Goal: Transaction & Acquisition: Book appointment/travel/reservation

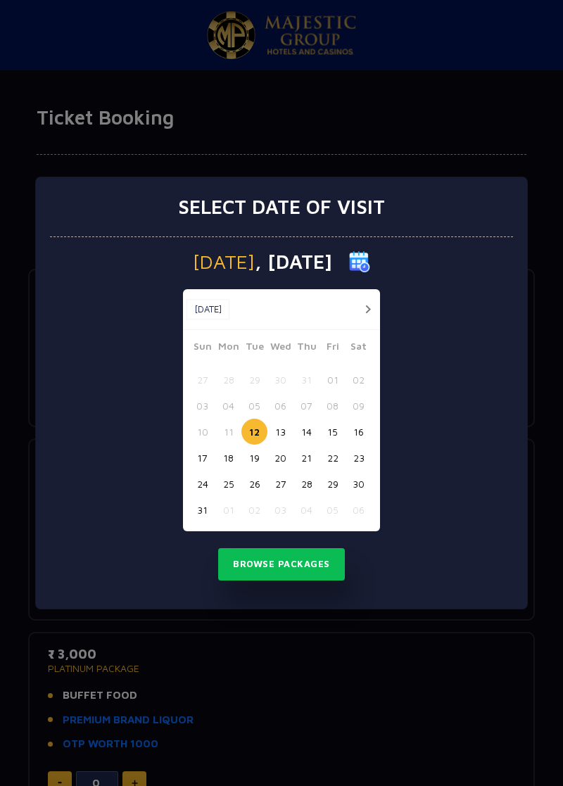
click at [362, 428] on button "16" at bounding box center [358, 432] width 26 height 26
click at [205, 458] on button "17" at bounding box center [202, 458] width 26 height 26
click at [363, 432] on button "16" at bounding box center [358, 432] width 26 height 26
click at [318, 564] on button "Browse Packages" at bounding box center [281, 564] width 127 height 32
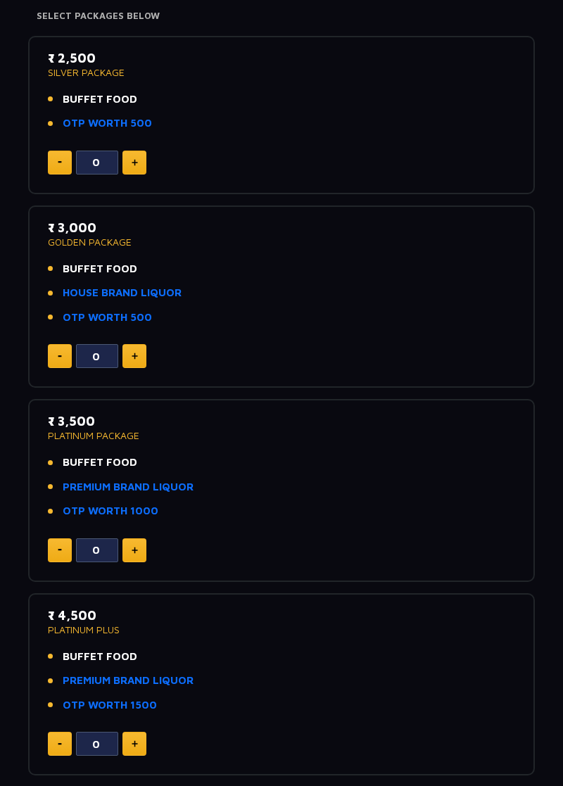
scroll to position [234, 0]
click at [163, 288] on link "HOUSE BRAND LIQUOR" at bounding box center [122, 292] width 119 height 16
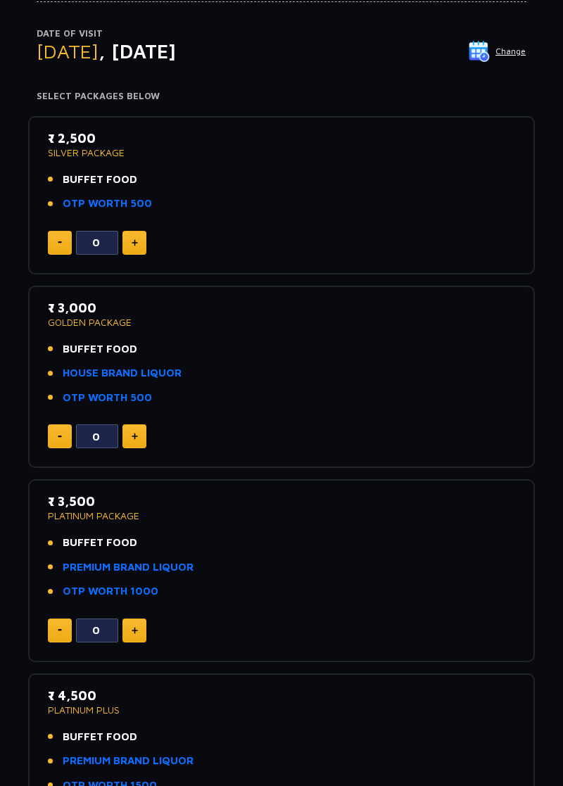
scroll to position [0, 0]
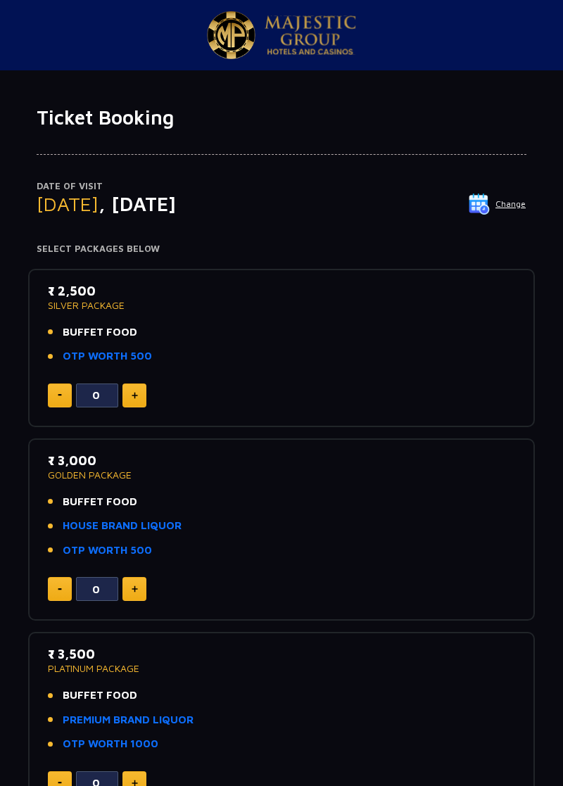
click at [513, 209] on button "Change" at bounding box center [497, 204] width 58 height 23
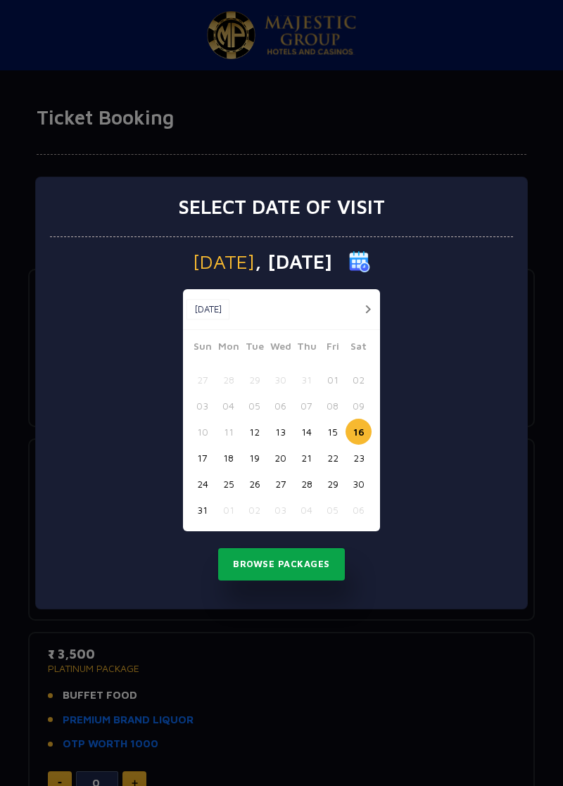
click at [315, 566] on button "Browse Packages" at bounding box center [281, 564] width 127 height 32
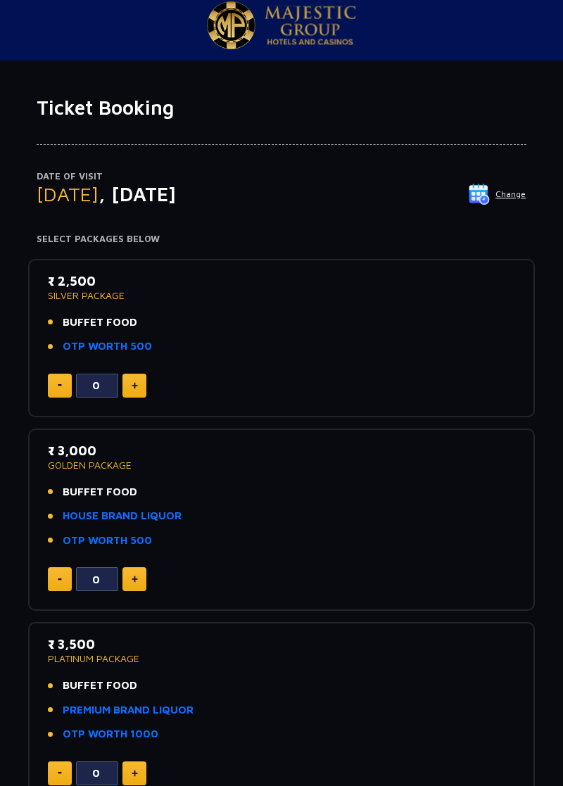
scroll to position [11, 0]
click at [143, 585] on button at bounding box center [134, 578] width 24 height 24
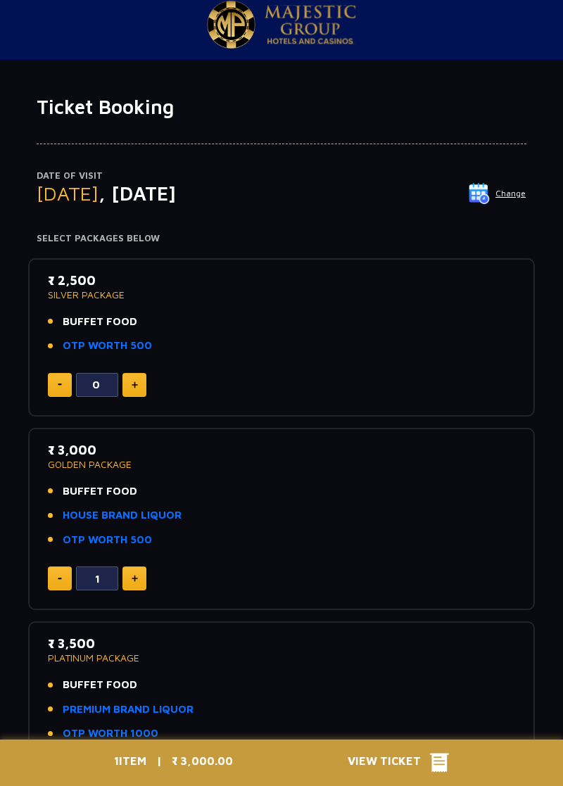
click at [134, 580] on img at bounding box center [135, 578] width 6 height 7
type input "2"
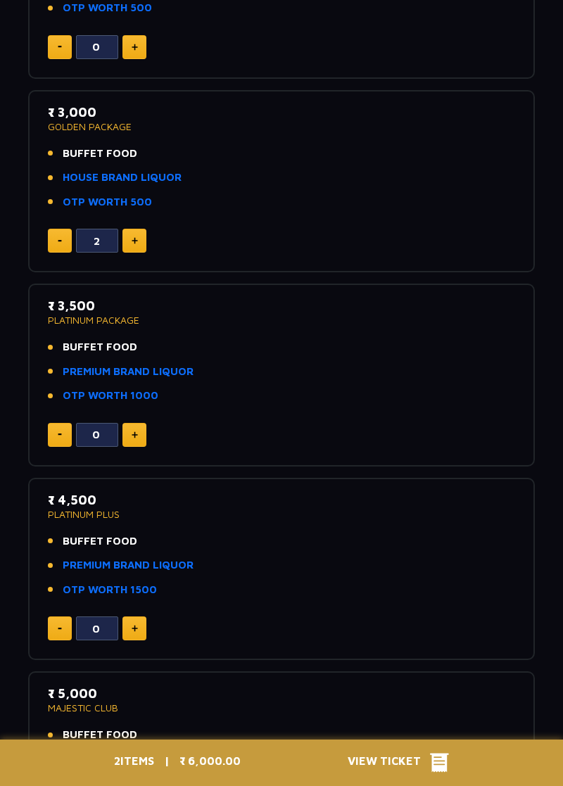
scroll to position [355, 0]
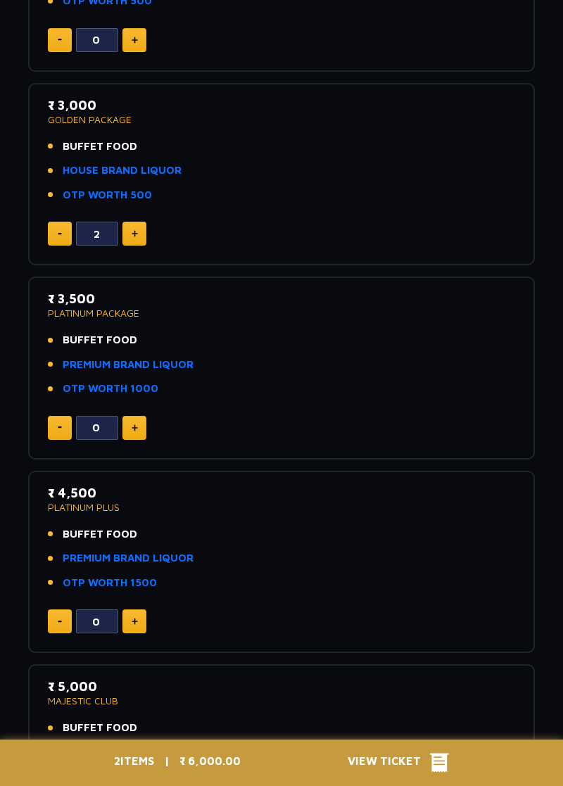
click at [407, 773] on span "View Ticket" at bounding box center [389, 762] width 82 height 21
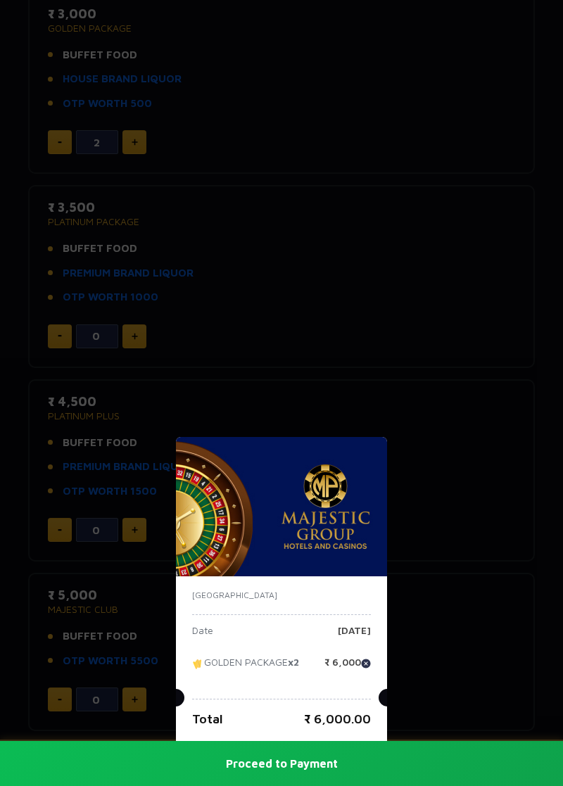
scroll to position [447, 0]
click at [453, 594] on div "[GEOGRAPHIC_DATA] Date [DATE] GOLDEN PACKAGE x2 ₹ 6,000 Total ₹ 6,000.00 Procee…" at bounding box center [281, 393] width 563 height 786
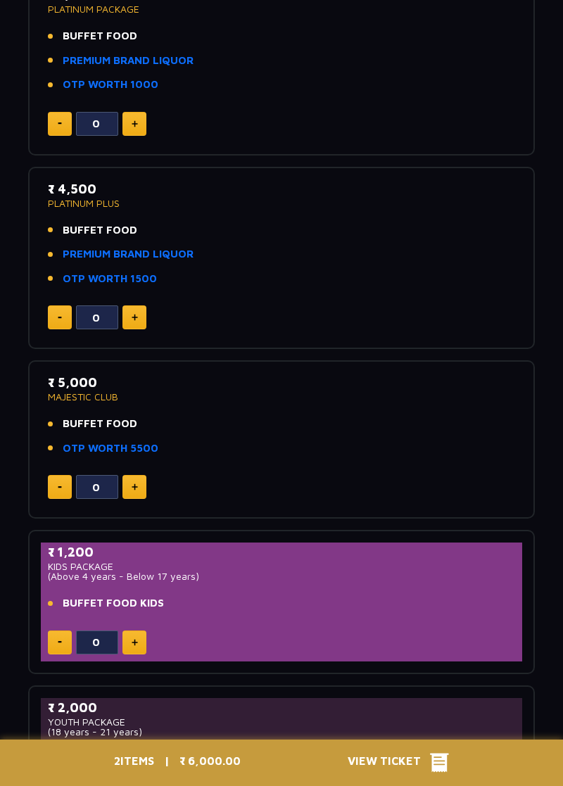
scroll to position [0, 0]
